Goal: Task Accomplishment & Management: Manage account settings

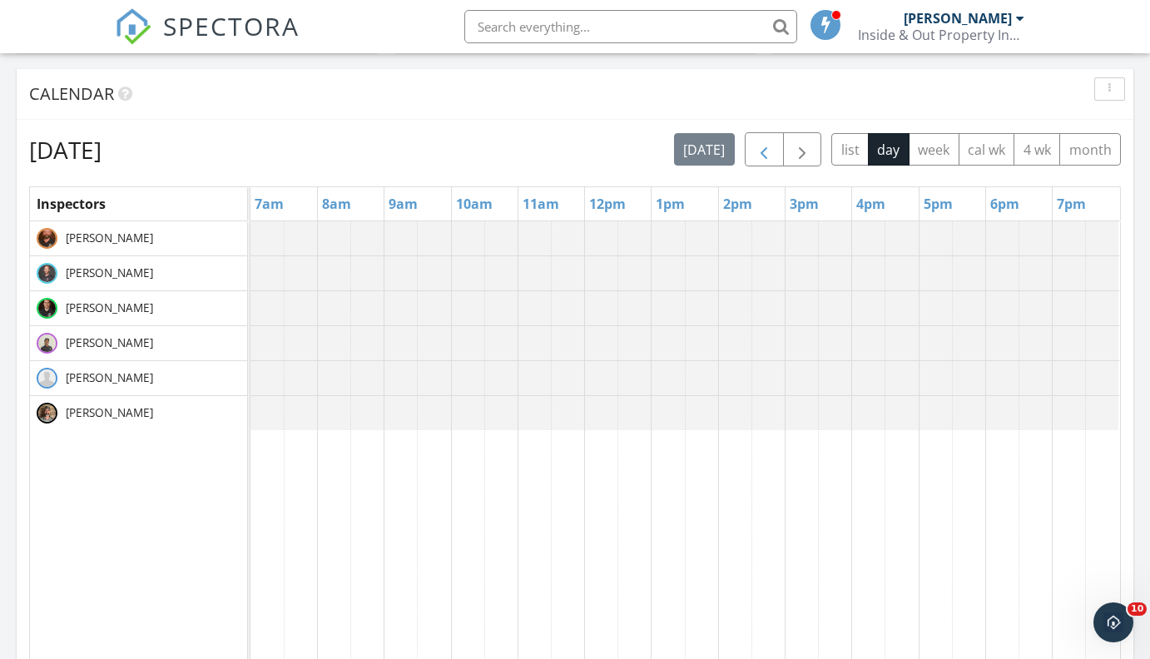
scroll to position [713, 0]
click at [773, 141] on span "button" at bounding box center [764, 151] width 20 height 20
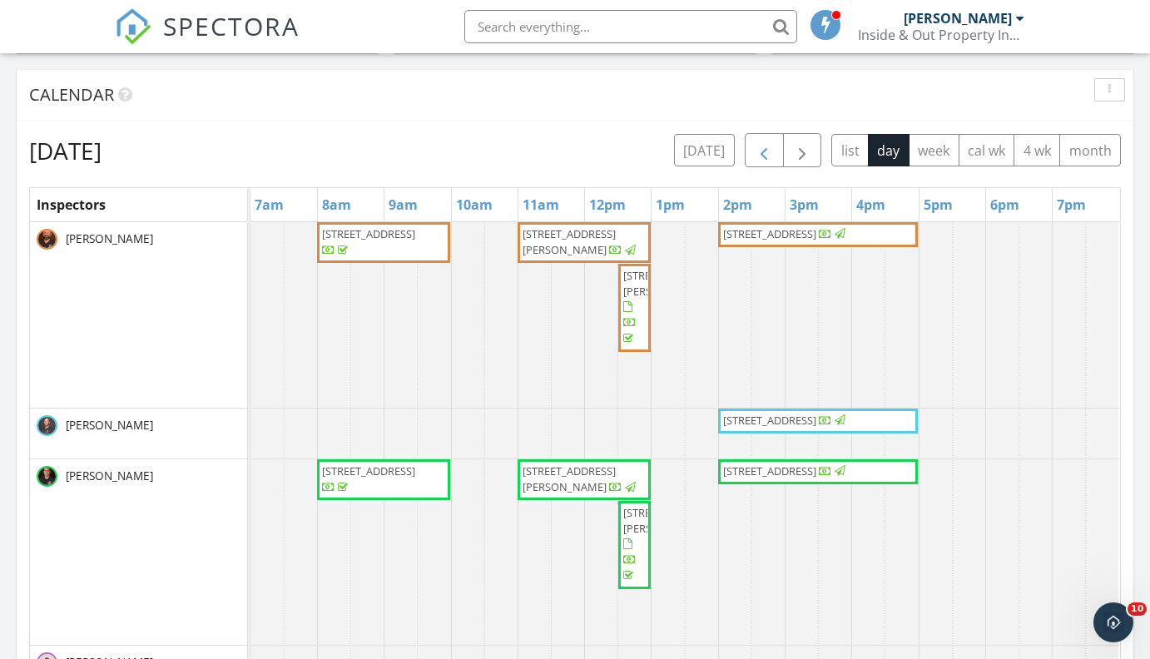
click at [773, 141] on span "button" at bounding box center [764, 151] width 20 height 20
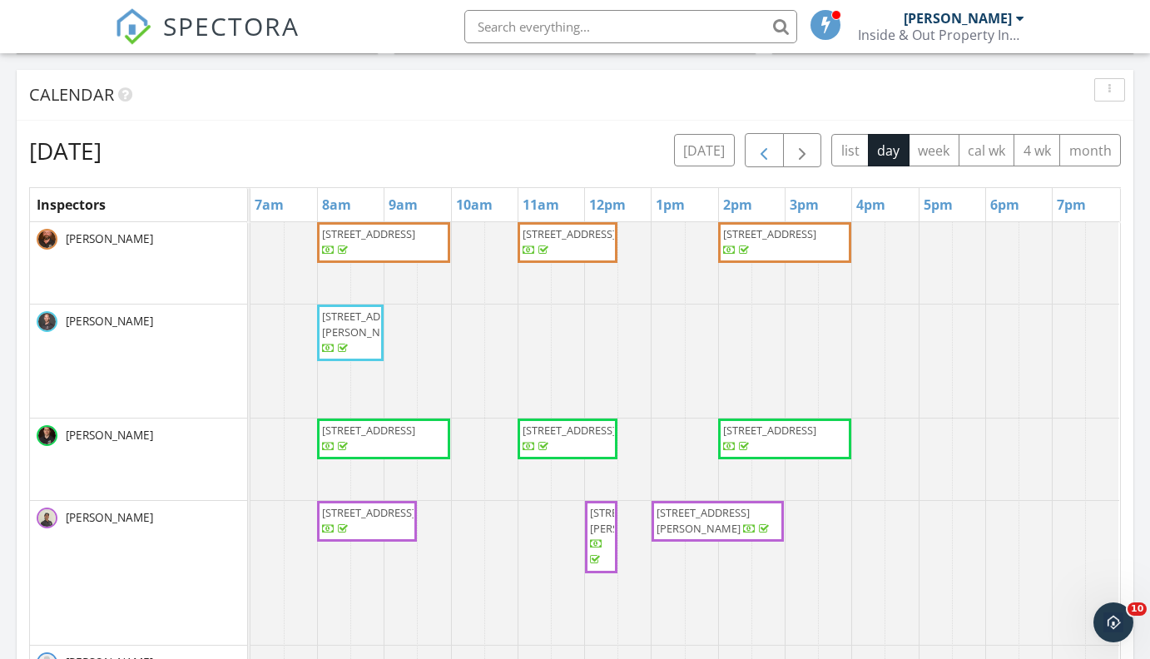
click at [771, 144] on span "button" at bounding box center [764, 151] width 20 height 20
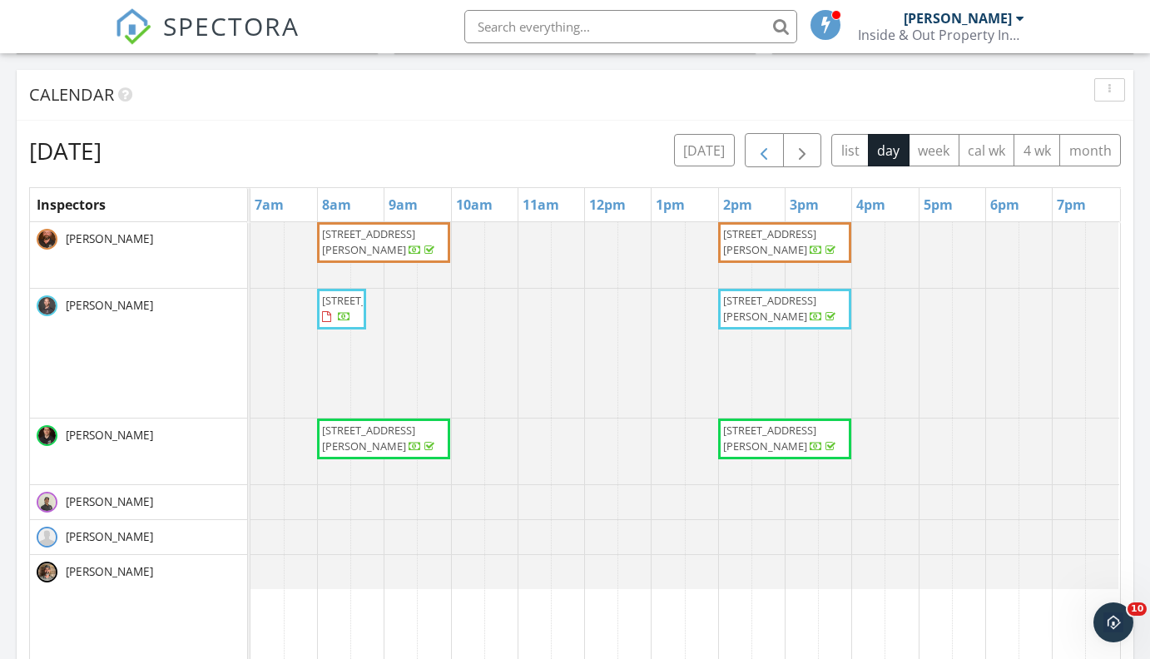
click at [771, 144] on span "button" at bounding box center [764, 151] width 20 height 20
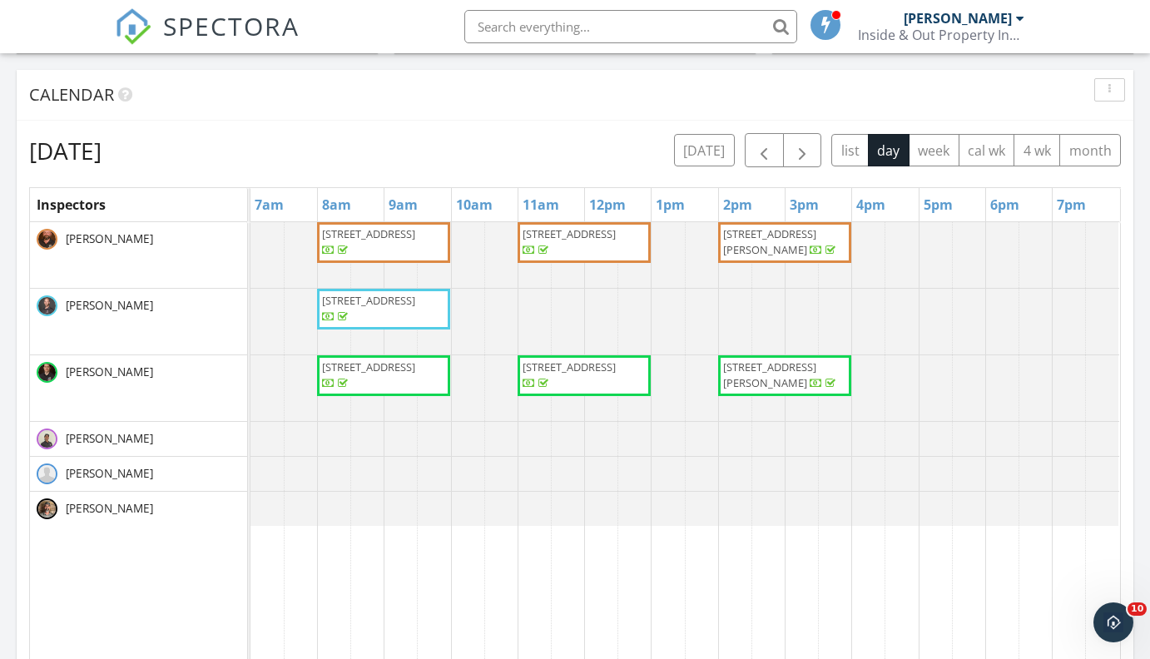
click at [591, 128] on div "Tuesday, September 23, 2025 today list day week cal wk 4 wk month Inspectors 7a…" at bounding box center [575, 499] width 1116 height 756
click at [575, 149] on div "Tuesday, September 23, 2025 today list day week cal wk 4 wk month" at bounding box center [574, 150] width 1091 height 34
